Goal: Check status: Check status

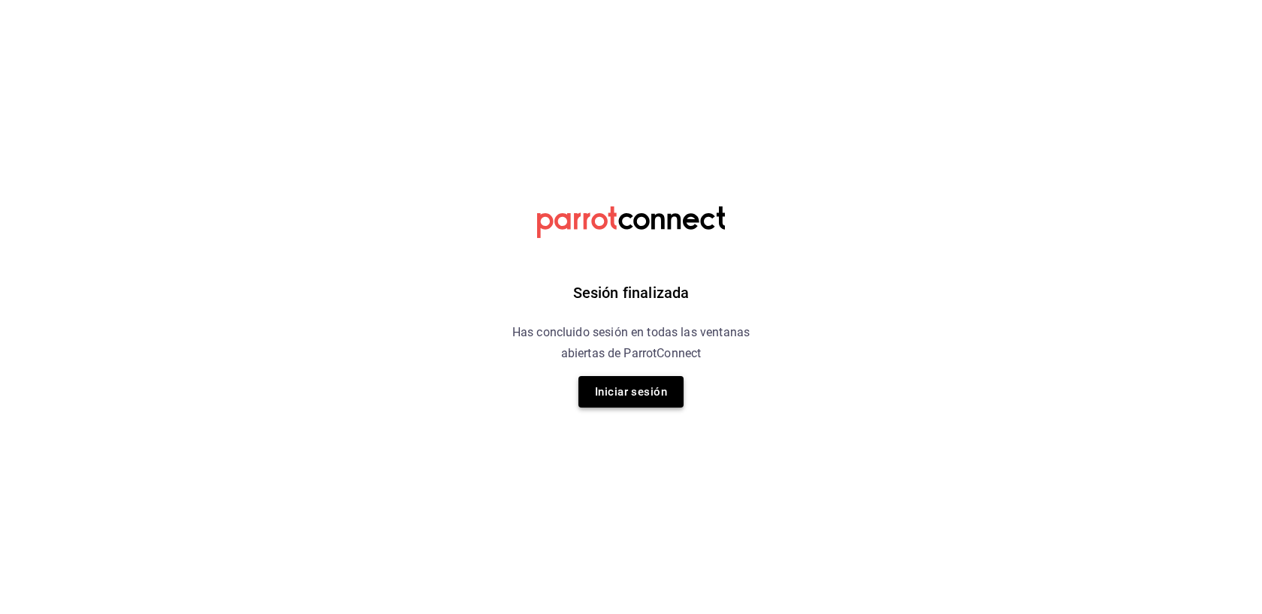
click at [632, 391] on button "Iniciar sesión" at bounding box center [630, 392] width 105 height 32
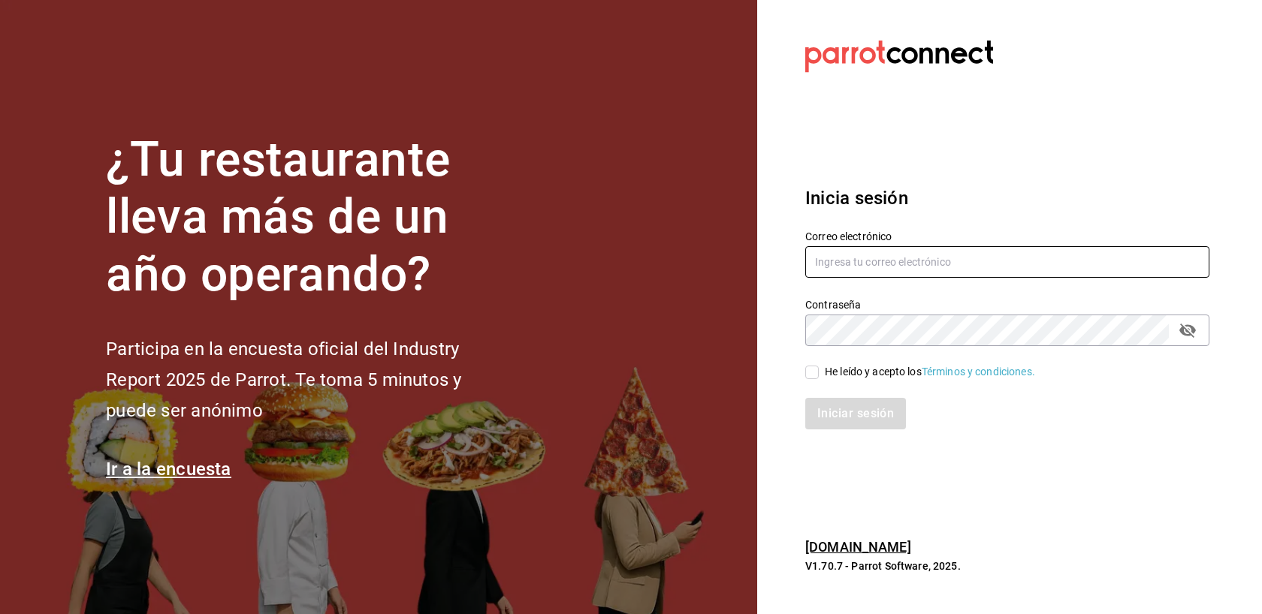
type input "[EMAIL_ADDRESS][DOMAIN_NAME]"
click at [811, 375] on input "He leído y acepto los Términos y condiciones." at bounding box center [812, 373] width 14 height 14
checkbox input "true"
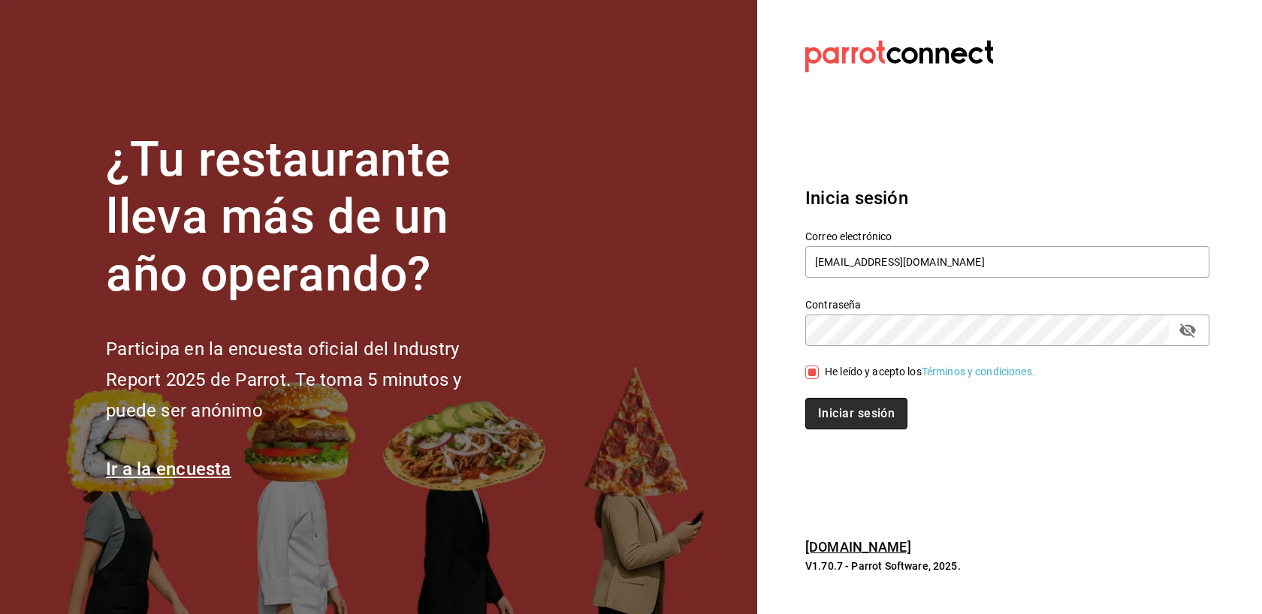
click at [838, 414] on button "Iniciar sesión" at bounding box center [856, 414] width 102 height 32
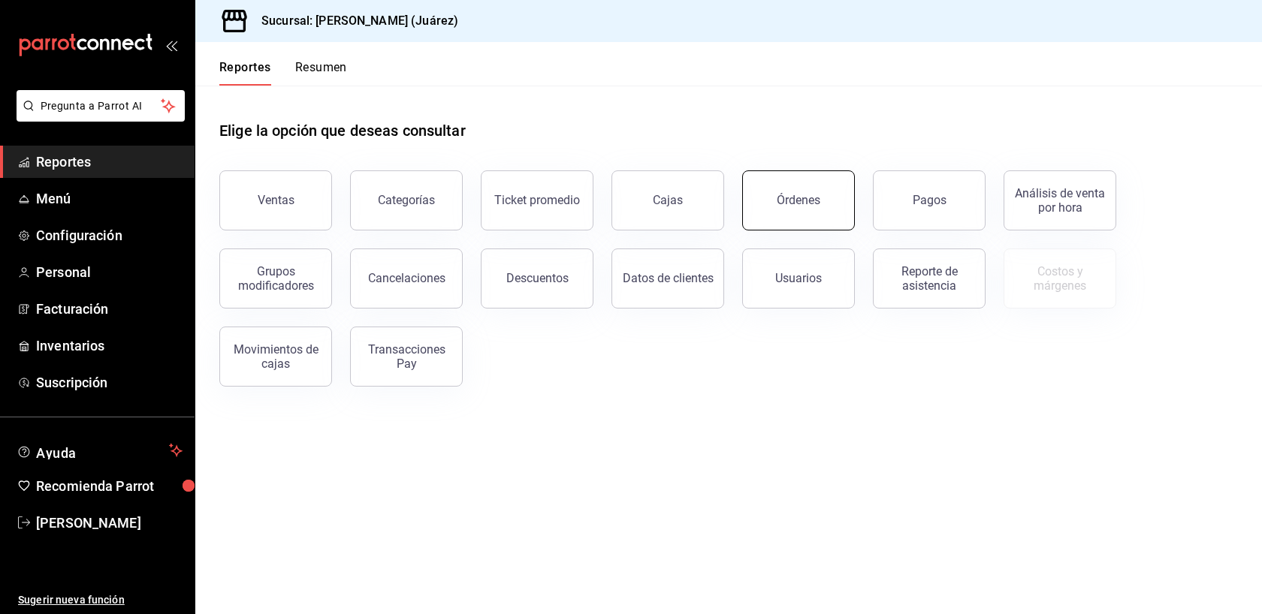
click at [804, 207] on button "Órdenes" at bounding box center [798, 200] width 113 height 60
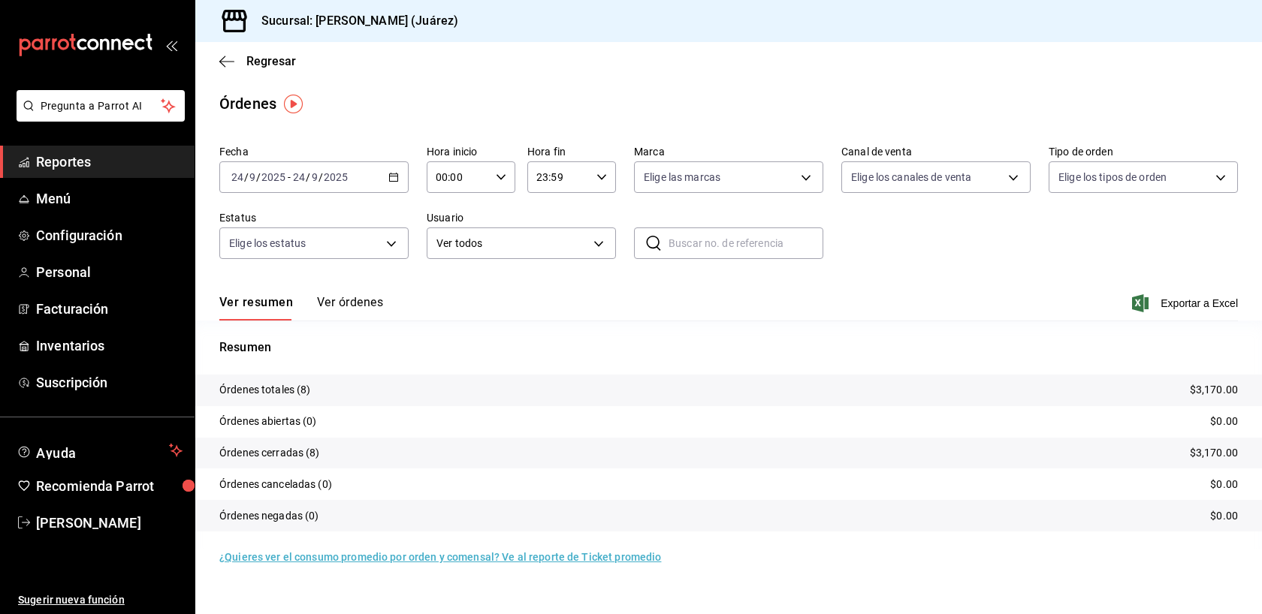
click at [345, 174] on input "2025" at bounding box center [336, 177] width 26 height 12
click at [268, 256] on span "Ayer" at bounding box center [290, 257] width 116 height 16
